Goal: Information Seeking & Learning: Learn about a topic

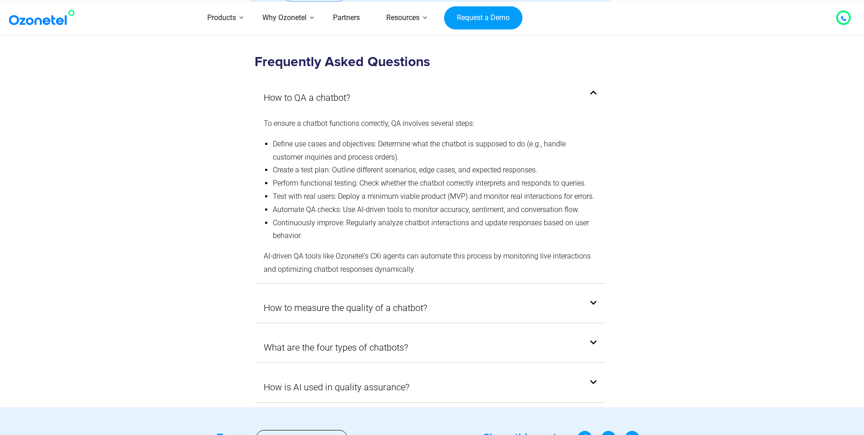
scroll to position [4874, 0]
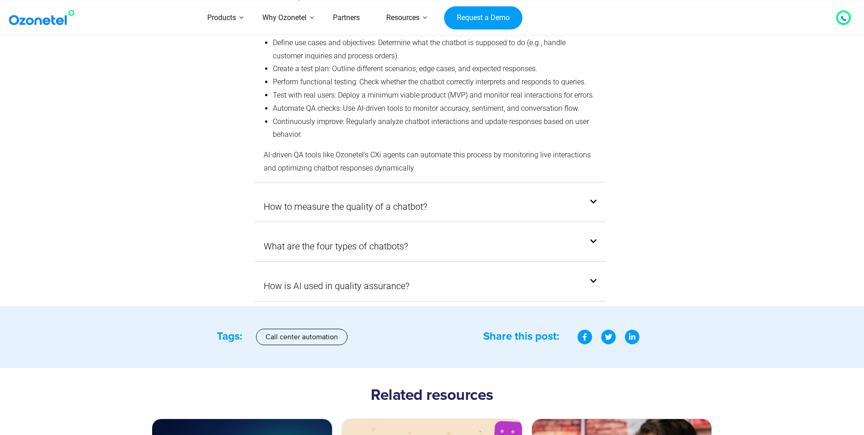
click at [428, 202] on div "How to measure the quality of a chatbot?" at bounding box center [431, 206] width 352 height 30
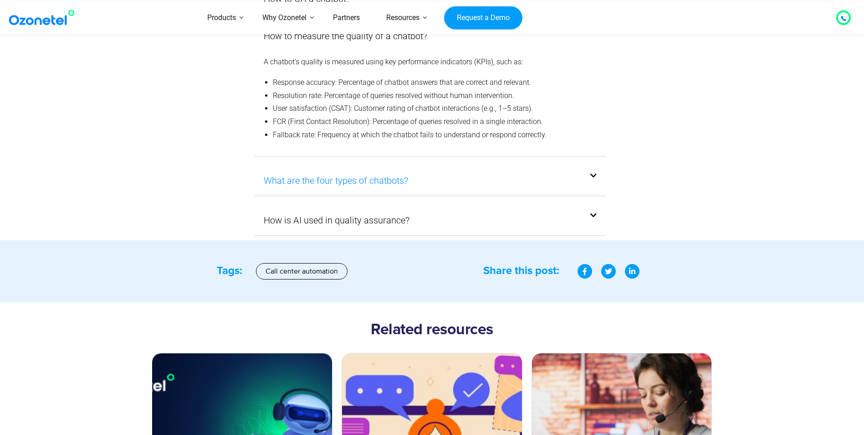
click at [399, 172] on link "What are the four types of chatbots?" at bounding box center [336, 180] width 144 height 16
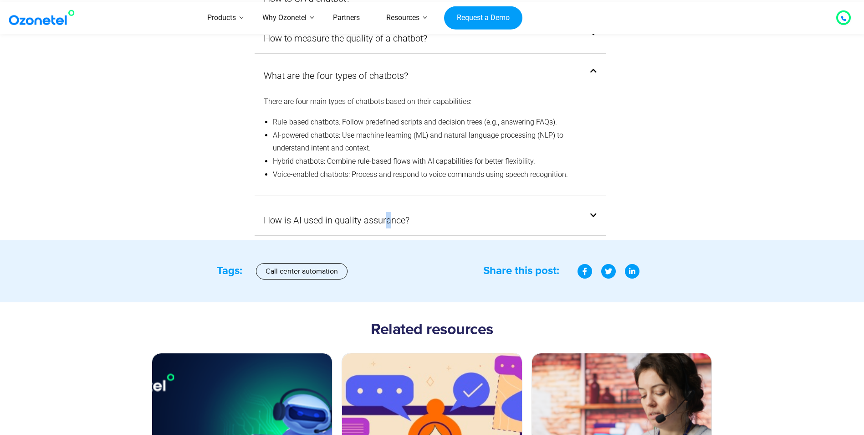
click at [388, 212] on link "How is AI used in quality assurance?" at bounding box center [337, 220] width 146 height 16
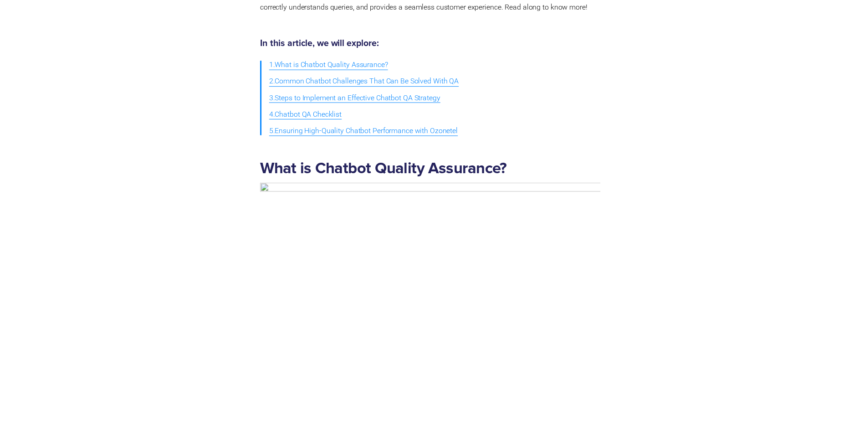
scroll to position [0, 0]
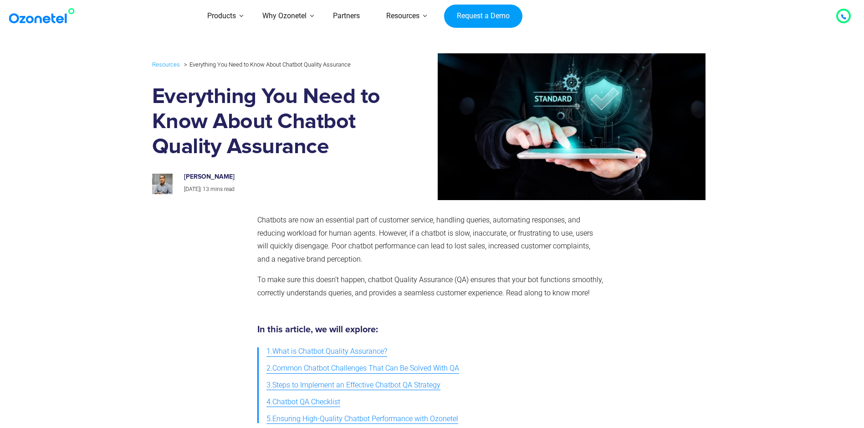
click at [729, 260] on section "Chatbots are now an essential part of customer service, handling queries, autom…" at bounding box center [432, 261] width 864 height 112
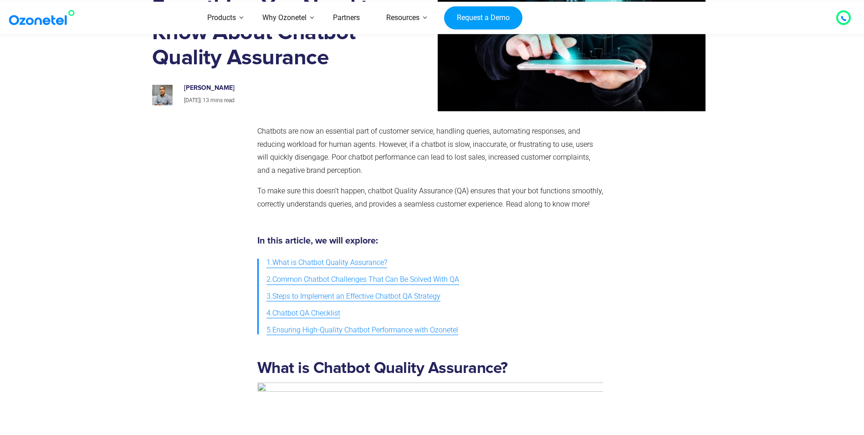
scroll to position [91, 0]
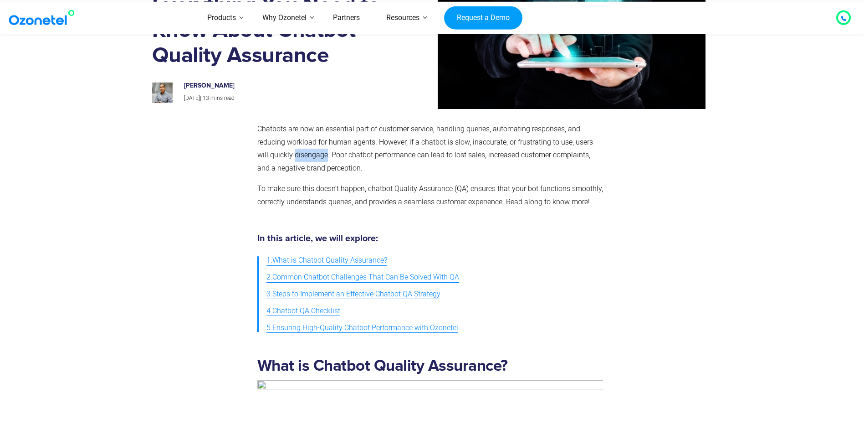
drag, startPoint x: 293, startPoint y: 154, endPoint x: 325, endPoint y: 152, distance: 31.9
click at [325, 152] on p "Chatbots are now an essential part of customer service, handling queries, autom…" at bounding box center [430, 149] width 346 height 52
copy p "disengage"
click at [861, 271] on section "In this article, we will explore: 1.What is Chatbot Quality Assurance? 2.Common…" at bounding box center [432, 285] width 864 height 120
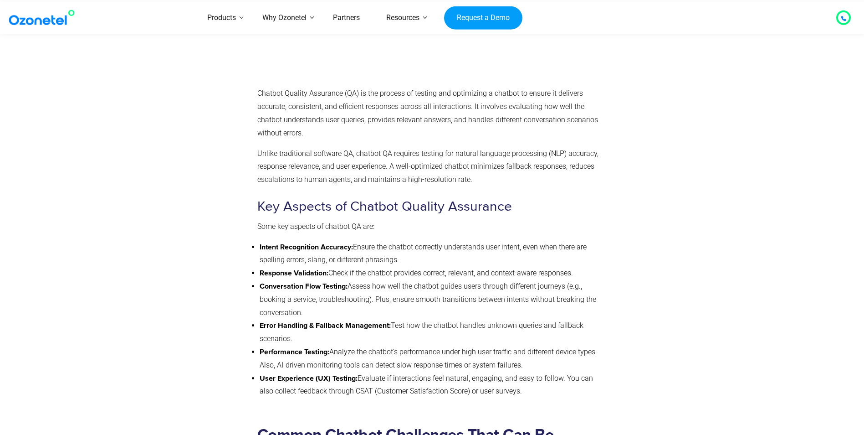
scroll to position [683, 0]
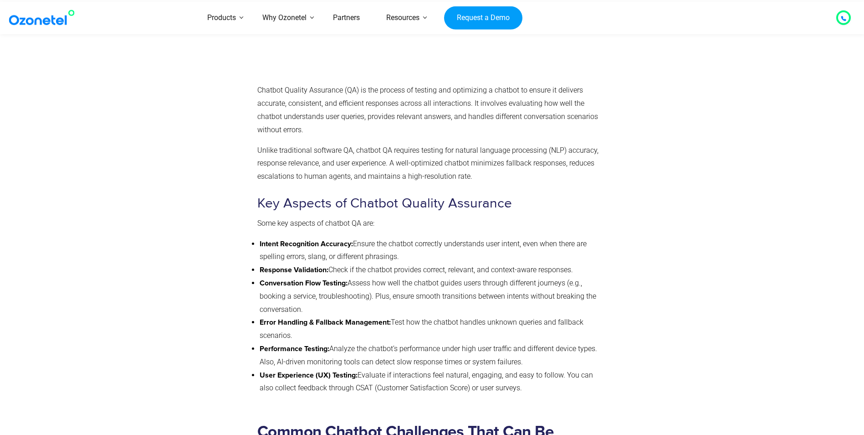
click at [677, 267] on div at bounding box center [658, 81] width 101 height 649
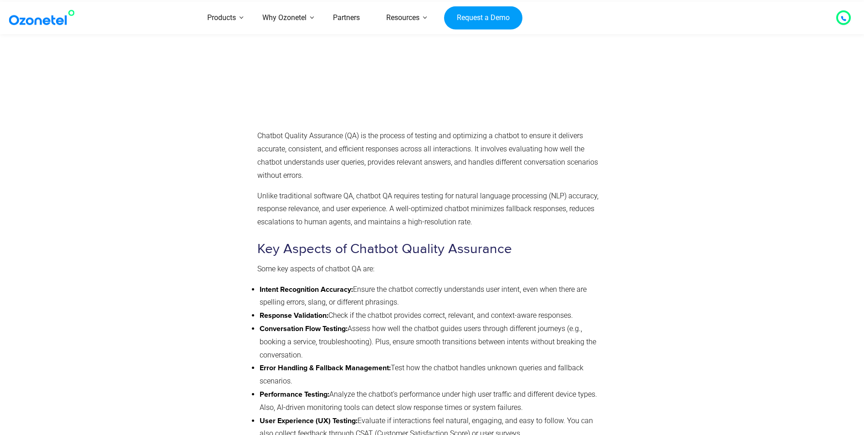
click at [615, 225] on div at bounding box center [658, 127] width 101 height 649
click at [725, 274] on section "What is Chatbot Quality Assurance? Chatbot Quality Assurance (QA) is the proces…" at bounding box center [432, 113] width 864 height 688
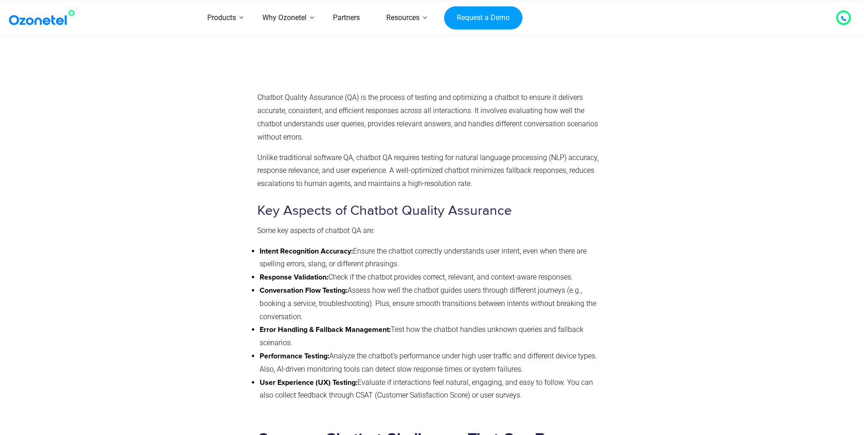
scroll to position [729, 0]
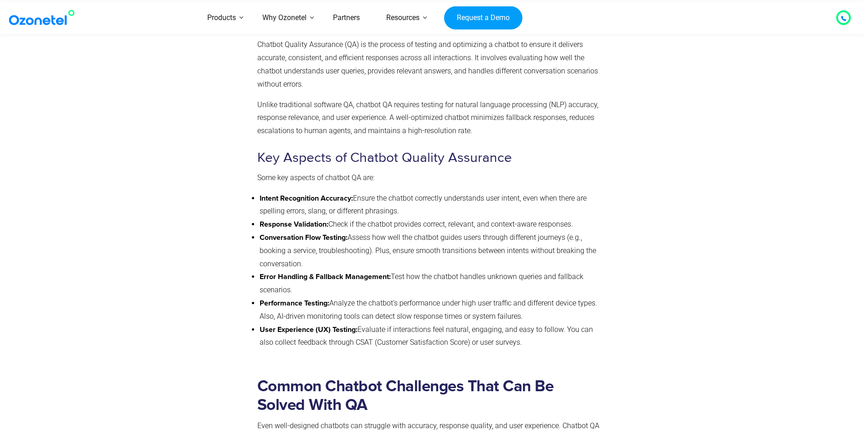
click at [617, 278] on div at bounding box center [658, 36] width 101 height 649
